Goal: Information Seeking & Learning: Learn about a topic

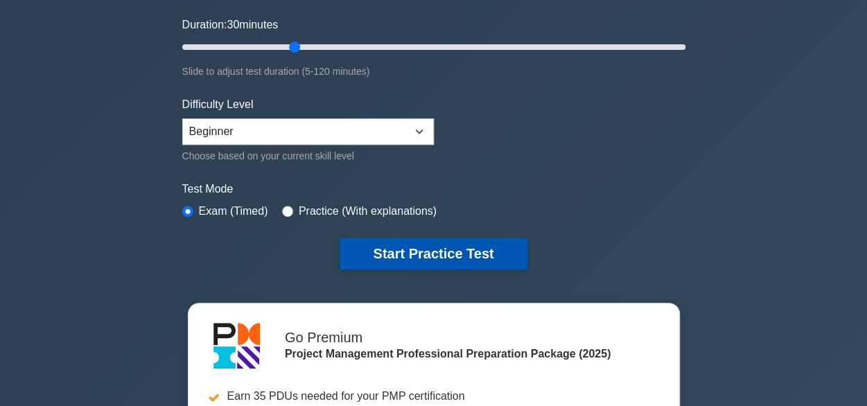
click at [424, 241] on button "Start Practice Test" at bounding box center [433, 254] width 187 height 32
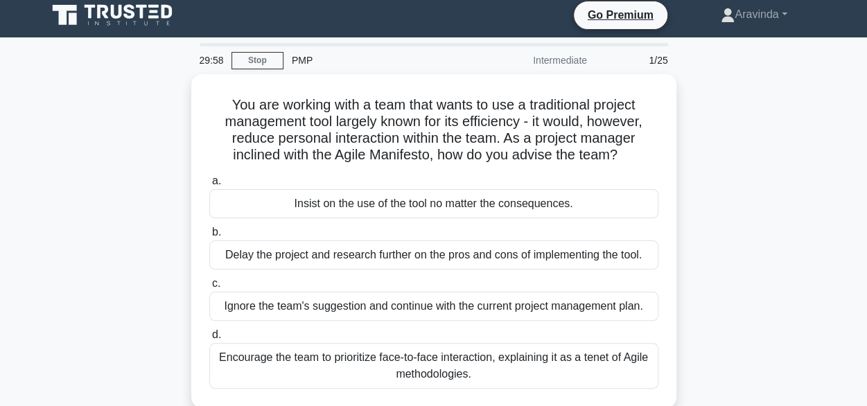
scroll to position [37, 0]
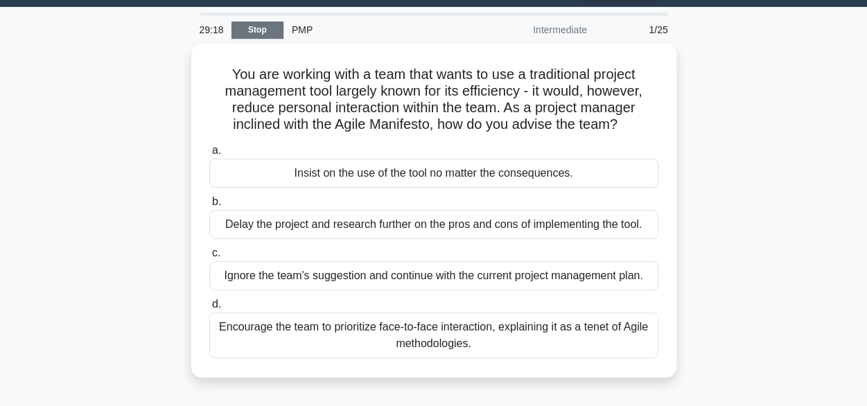
click at [250, 26] on link "Stop" at bounding box center [258, 29] width 52 height 17
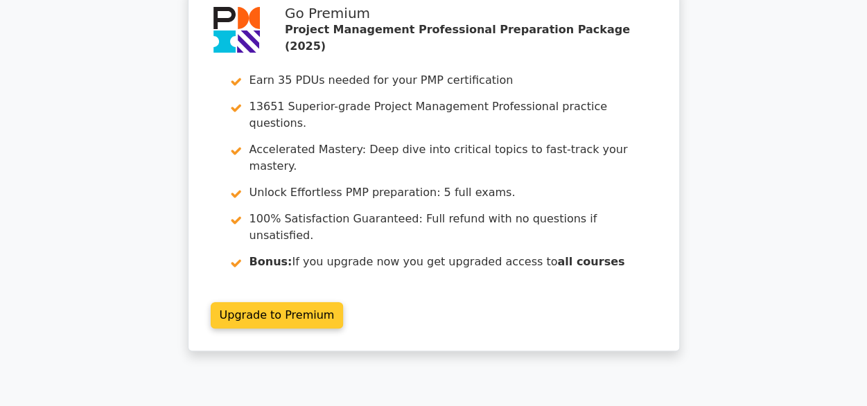
scroll to position [64, 0]
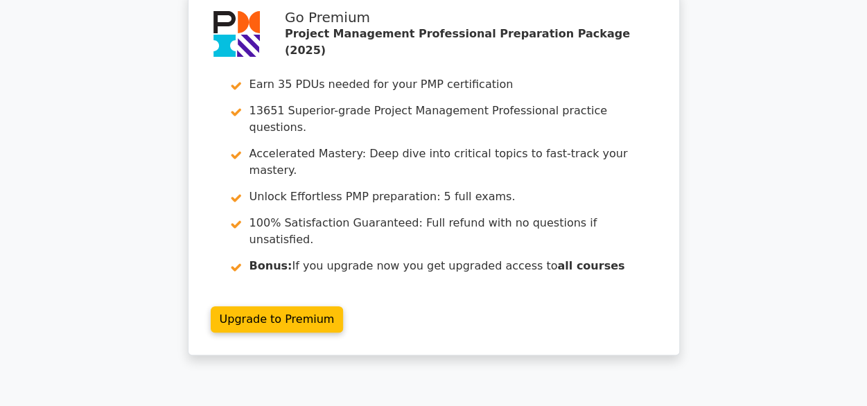
click at [122, 156] on div "Go Premium Project Management Professional Preparation Package (2025) Earn 35 P…" at bounding box center [433, 181] width 867 height 381
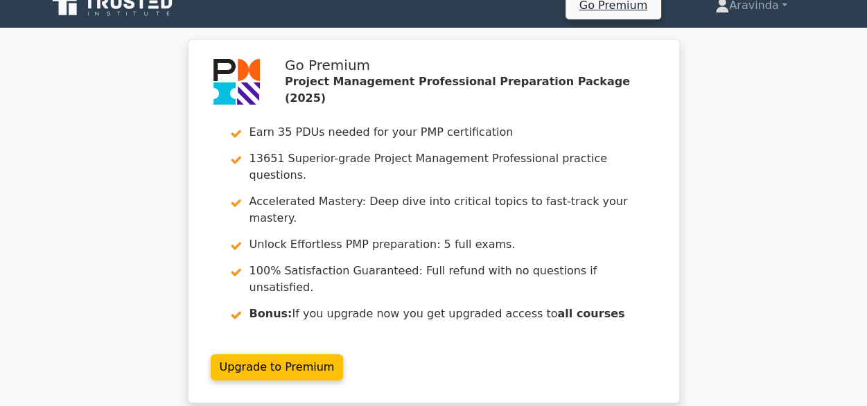
scroll to position [0, 0]
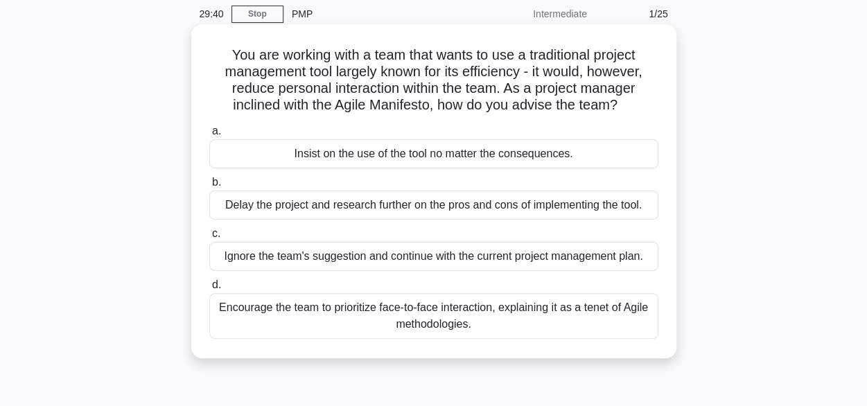
scroll to position [54, 0]
click at [607, 320] on div "Encourage the team to prioritize face-to-face interaction, explaining it as a t…" at bounding box center [433, 316] width 449 height 46
click at [209, 289] on input "d. Encourage the team to prioritize face-to-face interaction, explaining it as …" at bounding box center [209, 284] width 0 height 9
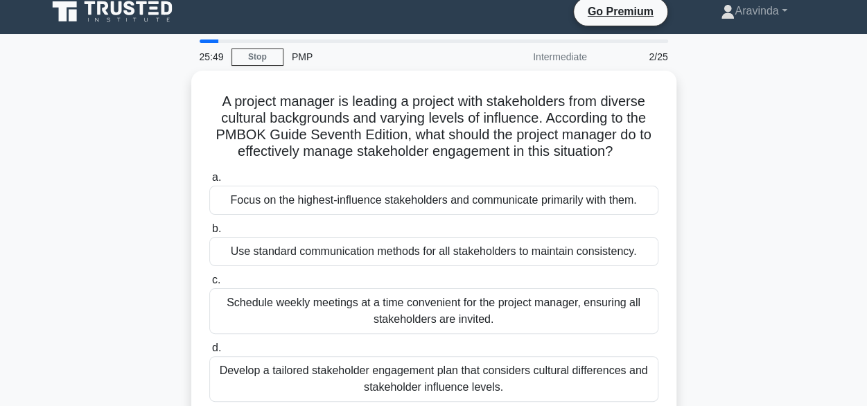
scroll to position [26, 0]
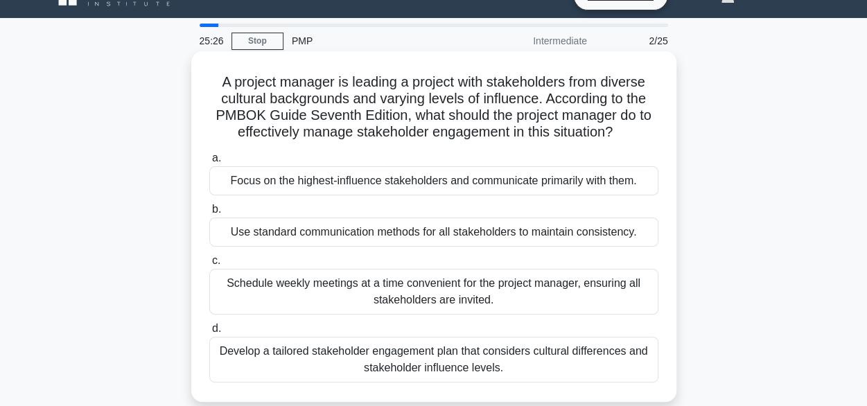
click at [335, 231] on div "Use standard communication methods for all stakeholders to maintain consistency." at bounding box center [433, 232] width 449 height 29
click at [209, 214] on input "b. Use standard communication methods for all stakeholders to maintain consiste…" at bounding box center [209, 209] width 0 height 9
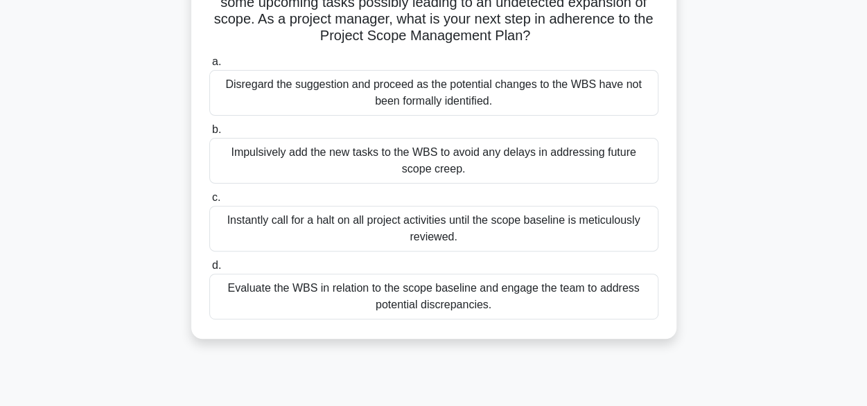
scroll to position [140, 0]
click at [431, 156] on div "Impulsively add the new tasks to the WBS to avoid any delays in addressing futu…" at bounding box center [433, 160] width 449 height 46
click at [209, 134] on input "b. Impulsively add the new tasks to the WBS to avoid any delays in addressing f…" at bounding box center [209, 129] width 0 height 9
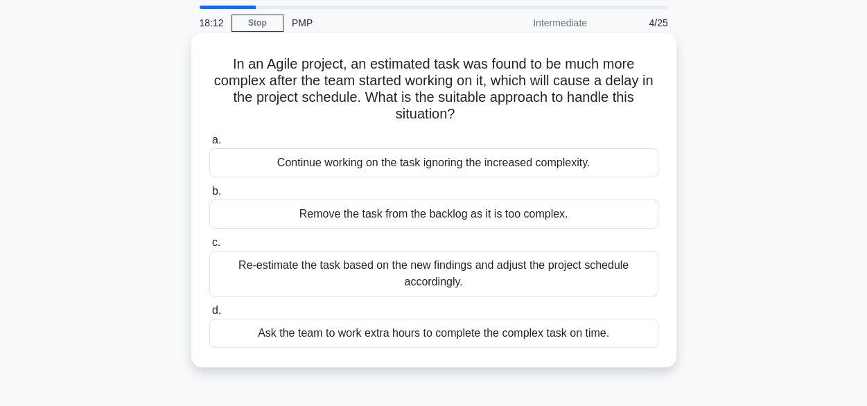
scroll to position [49, 0]
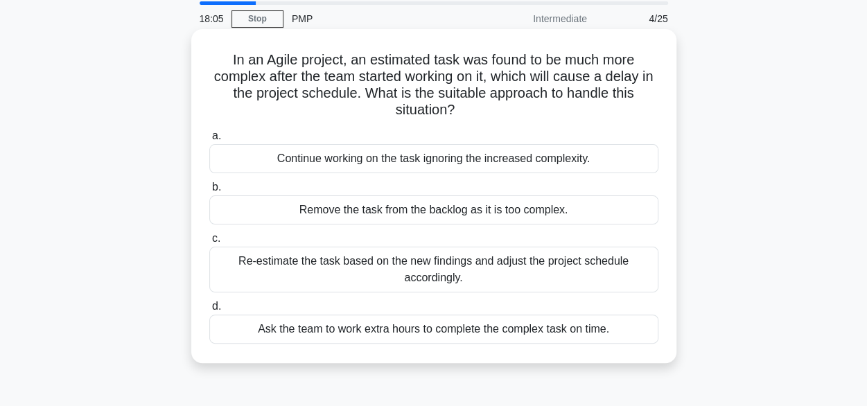
click at [503, 272] on div "Re-estimate the task based on the new findings and adjust the project schedule …" at bounding box center [433, 270] width 449 height 46
click at [209, 243] on input "c. Re-estimate the task based on the new findings and adjust the project schedu…" at bounding box center [209, 238] width 0 height 9
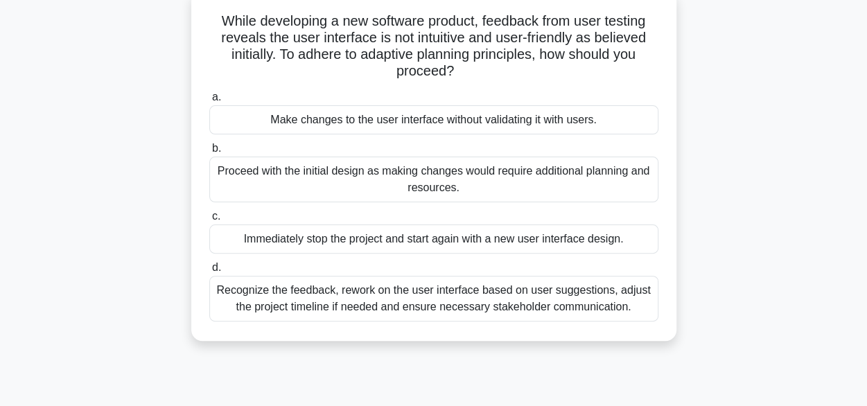
scroll to position [92, 0]
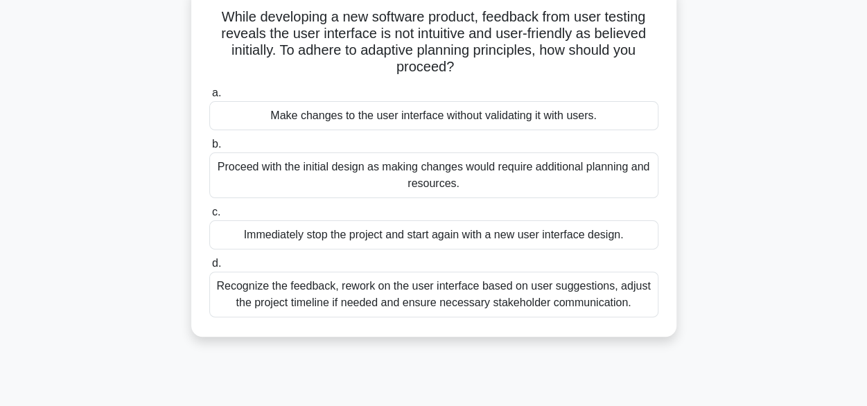
click at [492, 185] on div "Proceed with the initial design as making changes would require additional plan…" at bounding box center [433, 176] width 449 height 46
click at [209, 149] on input "b. Proceed with the initial design as making changes would require additional p…" at bounding box center [209, 144] width 0 height 9
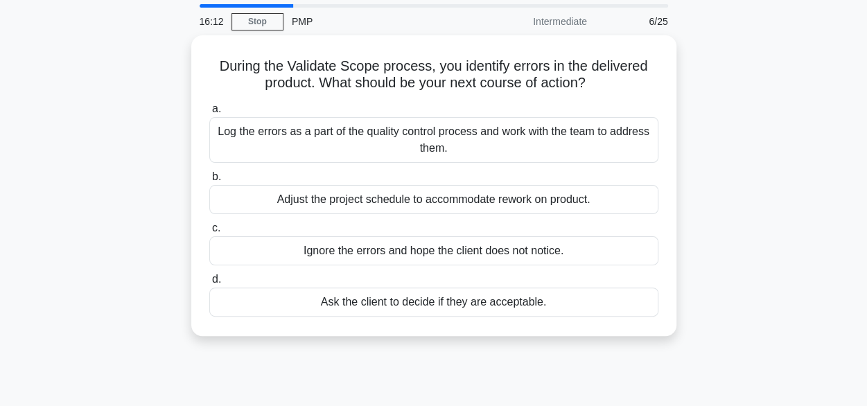
scroll to position [0, 0]
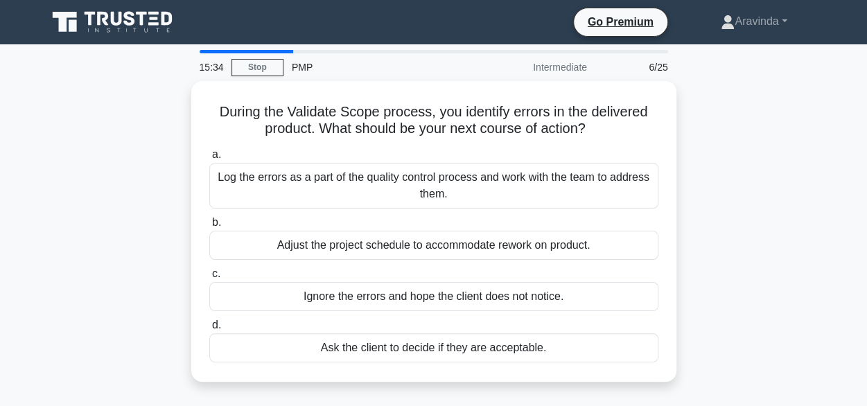
click at [492, 185] on div "Log the errors as a part of the quality control process and work with the team …" at bounding box center [433, 186] width 449 height 46
click at [209, 159] on input "a. Log the errors as a part of the quality control process and work with the te…" at bounding box center [209, 154] width 0 height 9
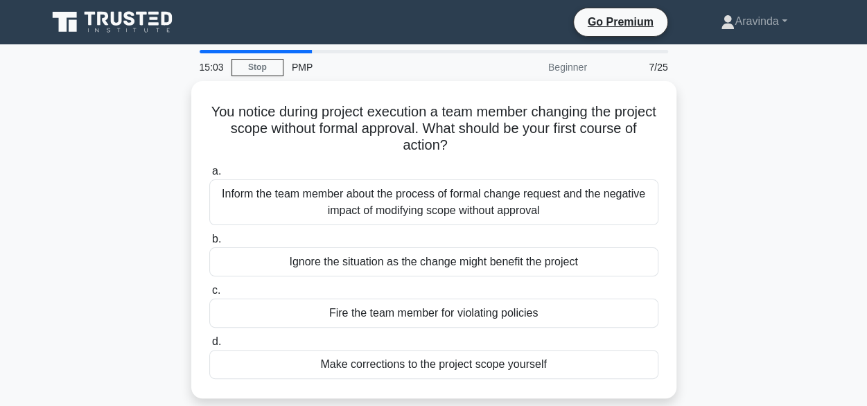
click at [492, 185] on div "Inform the team member about the process of formal change request and the negat…" at bounding box center [433, 203] width 449 height 46
click at [209, 176] on input "a. Inform the team member about the process of formal change request and the ne…" at bounding box center [209, 171] width 0 height 9
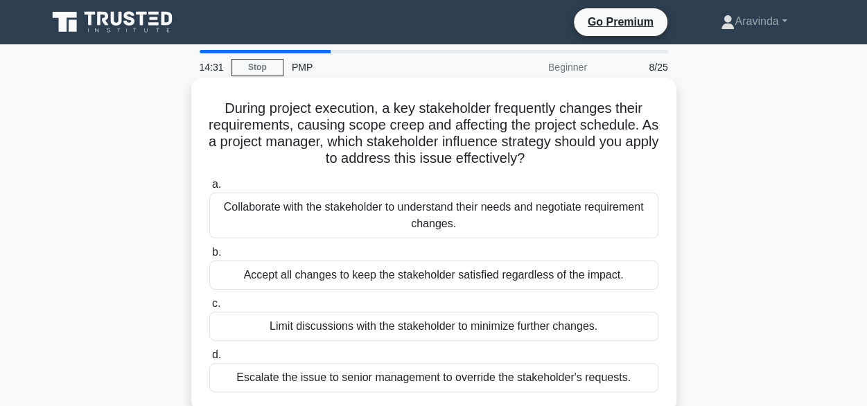
click at [498, 235] on div "Collaborate with the stakeholder to understand their needs and negotiate requir…" at bounding box center [433, 216] width 449 height 46
click at [209, 189] on input "a. Collaborate with the stakeholder to understand their needs and negotiate req…" at bounding box center [209, 184] width 0 height 9
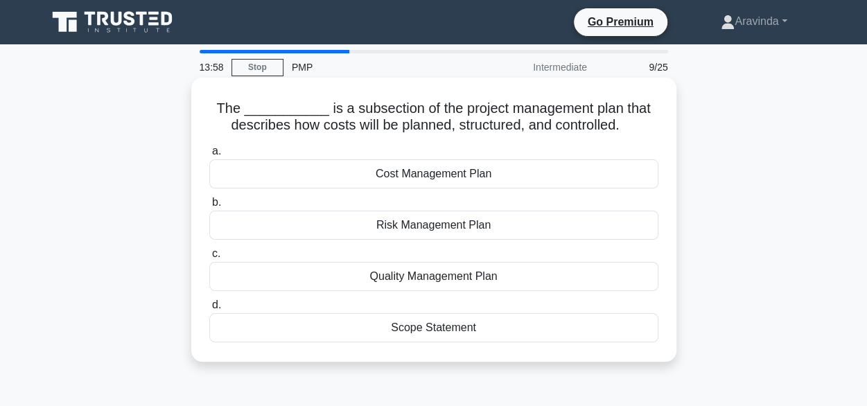
click at [503, 177] on div "Cost Management Plan" at bounding box center [433, 173] width 449 height 29
click at [209, 156] on input "a. Cost Management Plan" at bounding box center [209, 151] width 0 height 9
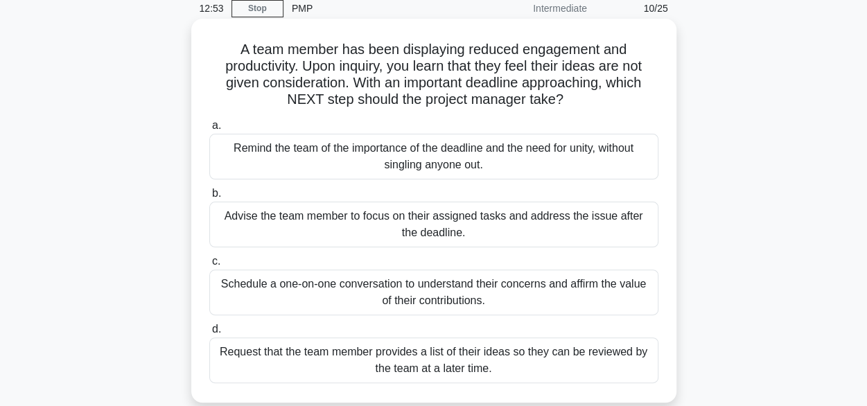
scroll to position [62, 0]
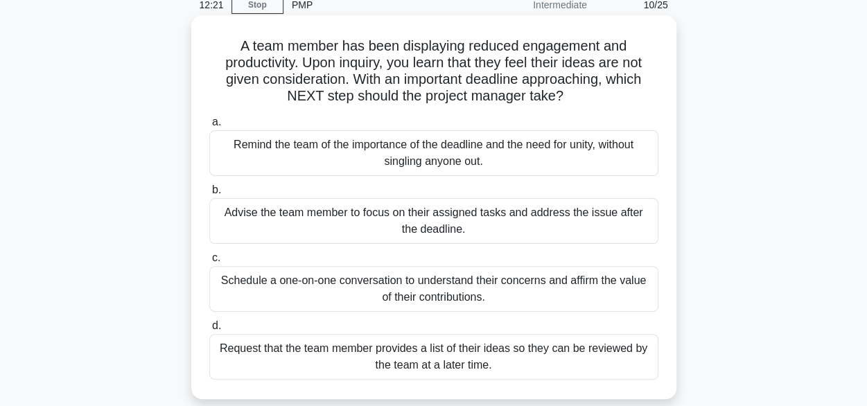
click at [577, 143] on div "Remind the team of the importance of the deadline and the need for unity, witho…" at bounding box center [433, 153] width 449 height 46
click at [209, 127] on input "a. Remind the team of the importance of the deadline and the need for unity, wi…" at bounding box center [209, 122] width 0 height 9
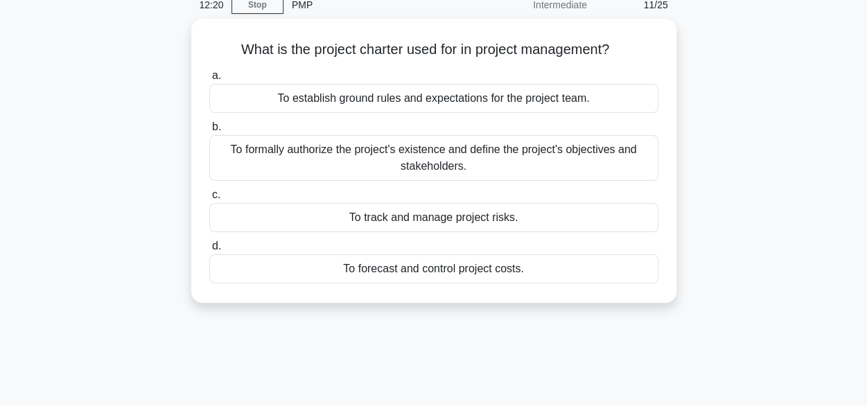
scroll to position [0, 0]
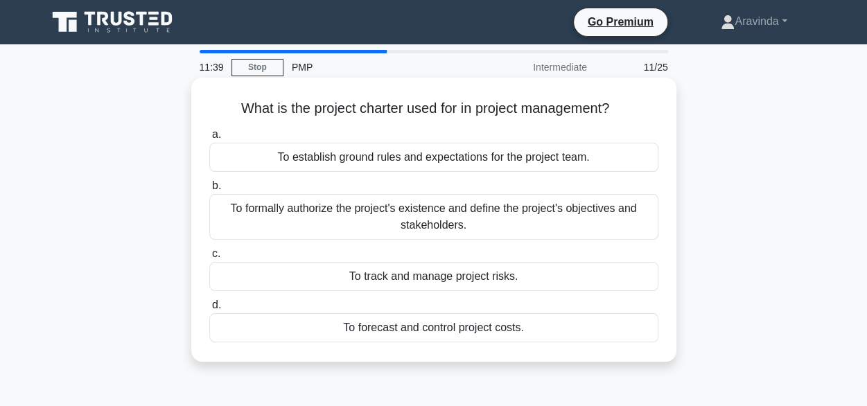
click at [537, 281] on div "To track and manage project risks." at bounding box center [433, 276] width 449 height 29
click at [209, 259] on input "c. To track and manage project risks." at bounding box center [209, 254] width 0 height 9
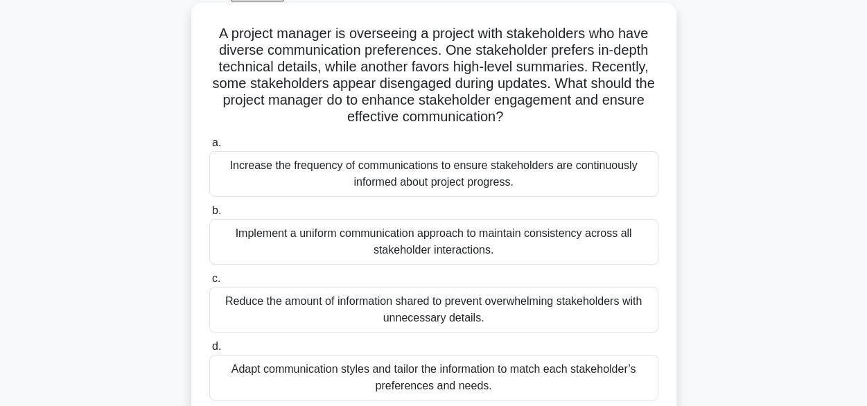
scroll to position [75, 0]
click at [600, 172] on div "Increase the frequency of communications to ensure stakeholders are continuousl…" at bounding box center [433, 174] width 449 height 46
click at [209, 148] on input "a. Increase the frequency of communications to ensure stakeholders are continuo…" at bounding box center [209, 143] width 0 height 9
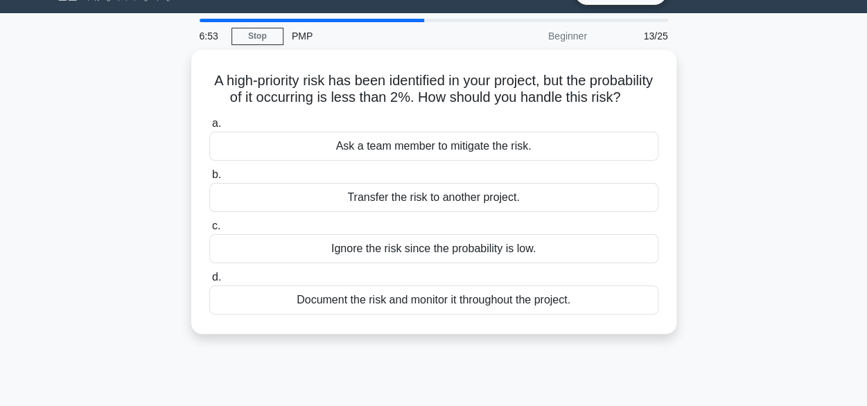
scroll to position [0, 0]
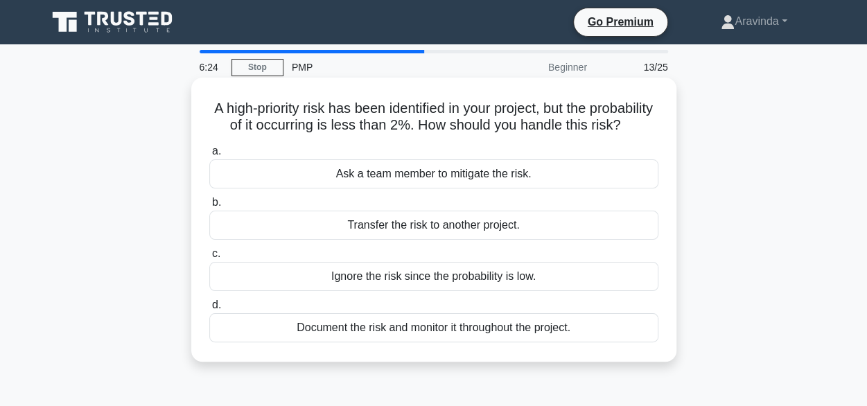
click at [612, 342] on div "Document the risk and monitor it throughout the project." at bounding box center [433, 327] width 449 height 29
click at [209, 310] on input "d. Document the risk and monitor it throughout the project." at bounding box center [209, 305] width 0 height 9
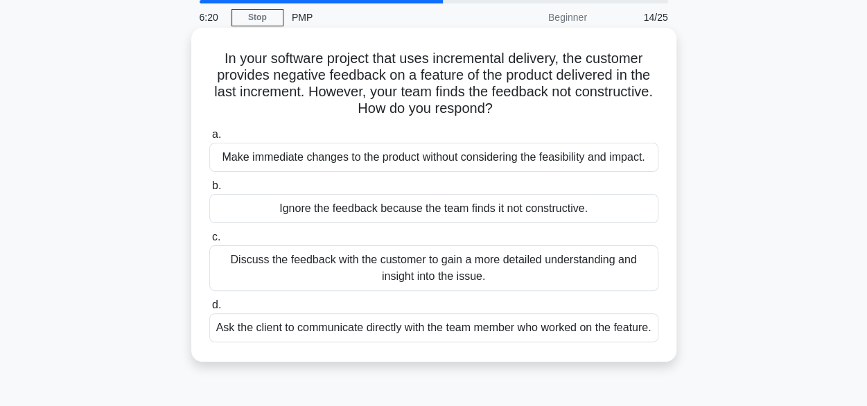
scroll to position [54, 0]
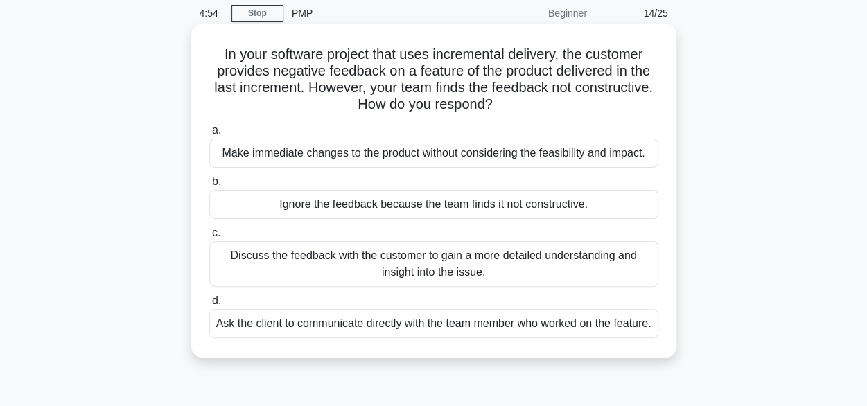
click at [564, 261] on div "Discuss the feedback with the customer to gain a more detailed understanding an…" at bounding box center [433, 264] width 449 height 46
click at [209, 238] on input "c. Discuss the feedback with the customer to gain a more detailed understanding…" at bounding box center [209, 233] width 0 height 9
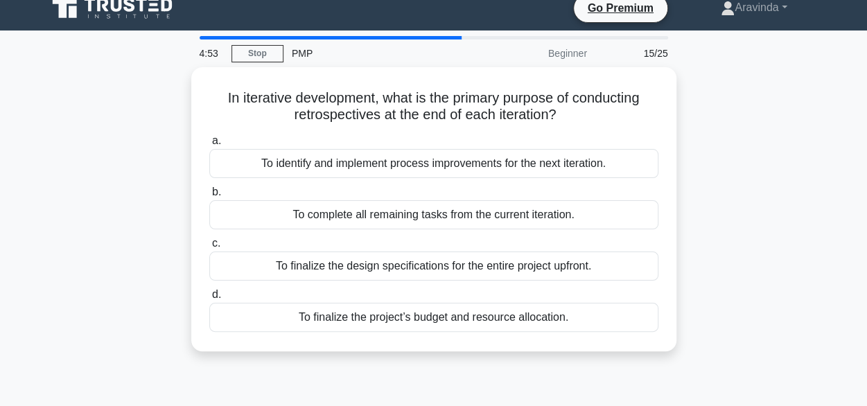
scroll to position [0, 0]
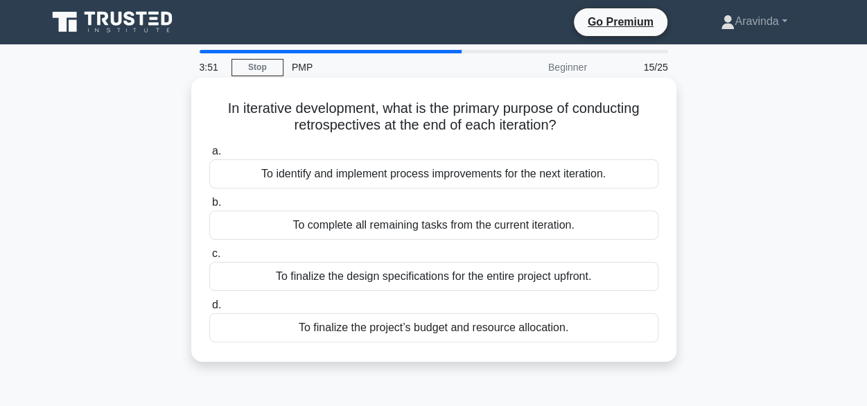
click at [527, 176] on div "To identify and implement process improvements for the next iteration." at bounding box center [433, 173] width 449 height 29
click at [209, 156] on input "a. To identify and implement process improvements for the next iteration." at bounding box center [209, 151] width 0 height 9
